Goal: Information Seeking & Learning: Check status

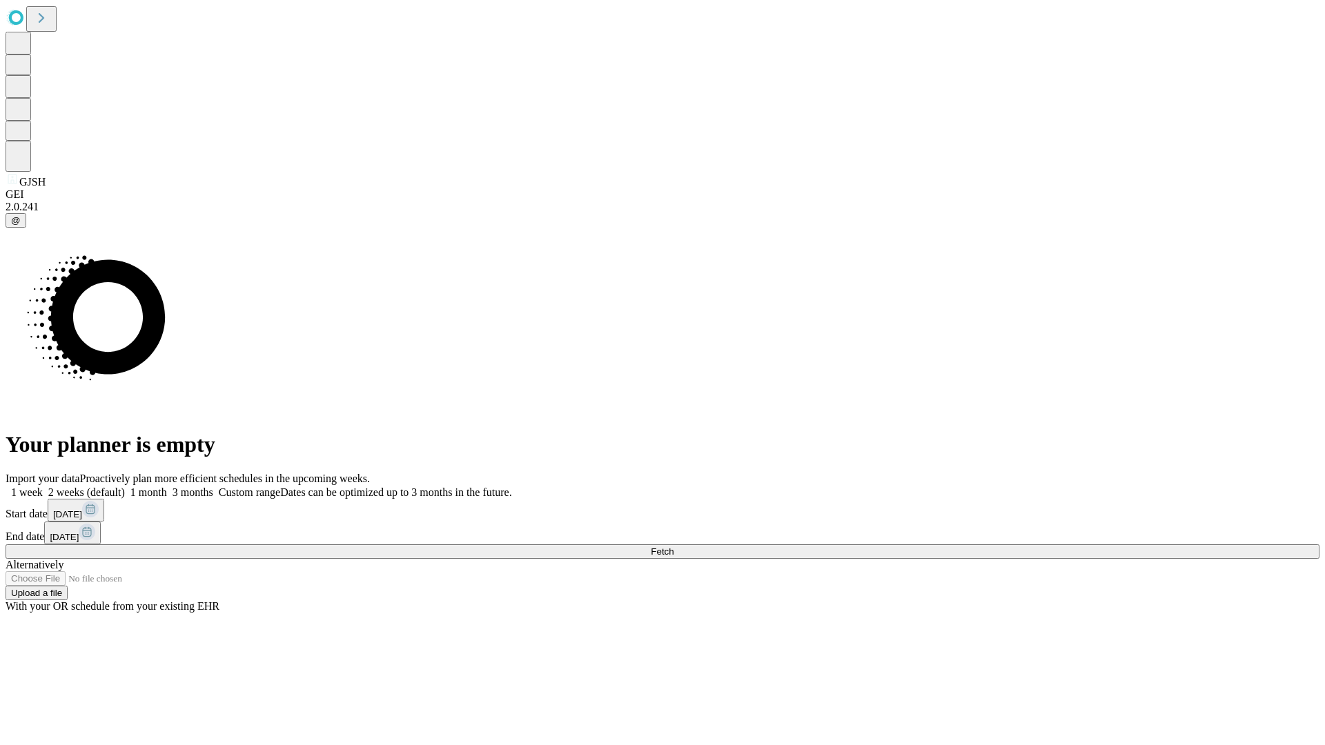
click at [673, 546] on span "Fetch" at bounding box center [662, 551] width 23 height 10
